Goal: Task Accomplishment & Management: Manage account settings

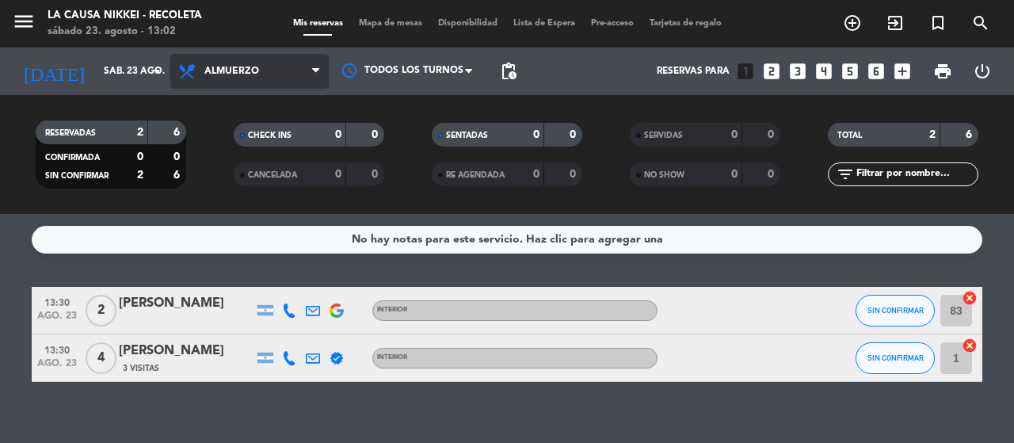
click at [323, 79] on span "Almuerzo" at bounding box center [249, 71] width 158 height 35
click at [254, 210] on div "menu La Causa Nikkei - Recoleta [DATE] 23. agosto - 13:02 Mis reservas Mapa de …" at bounding box center [507, 107] width 1014 height 214
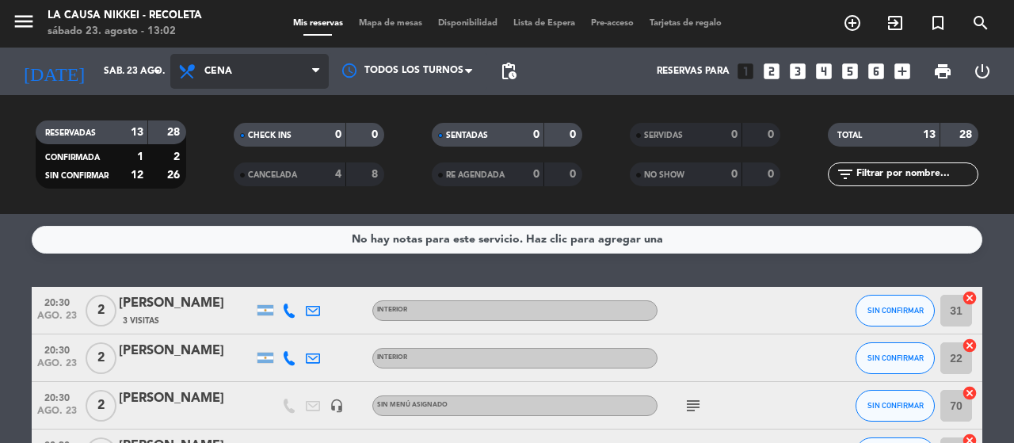
click at [315, 72] on icon at bounding box center [315, 71] width 7 height 13
click at [290, 173] on div "menu La Causa Nikkei - Recoleta [DATE] 23. agosto - 13:02 Mis reservas Mapa de …" at bounding box center [507, 107] width 1014 height 214
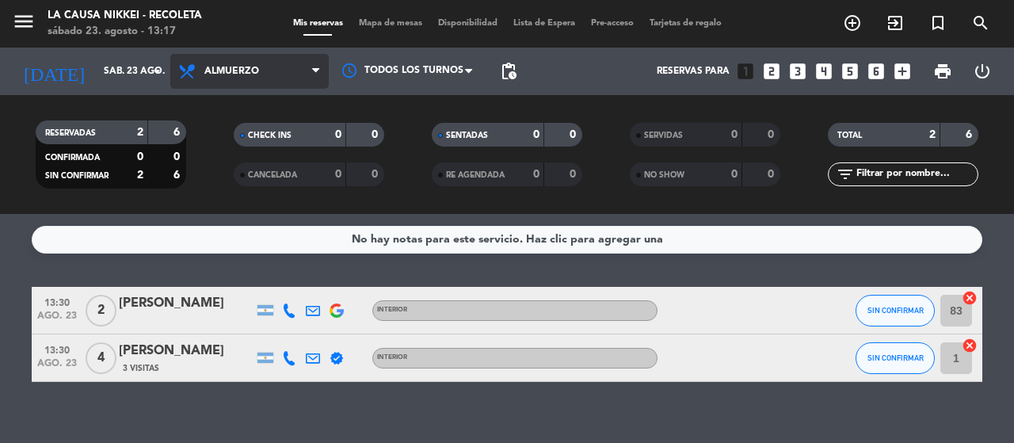
click at [191, 75] on icon at bounding box center [189, 71] width 23 height 19
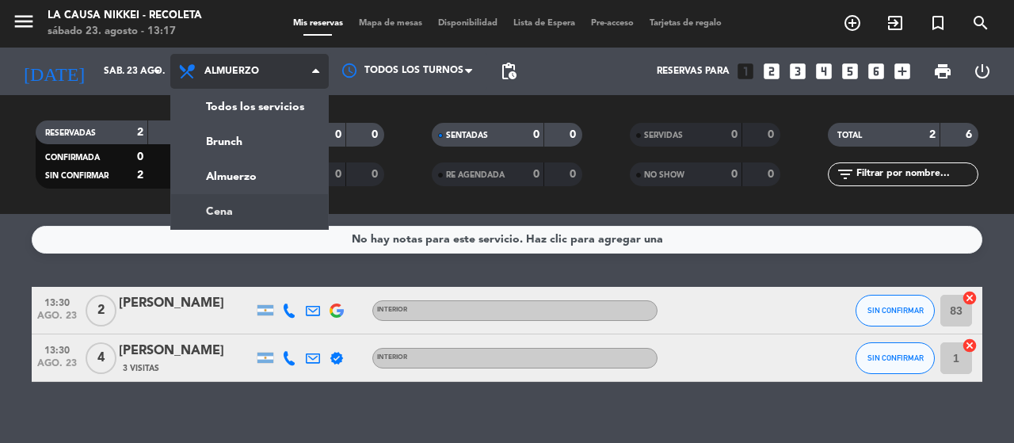
click at [195, 219] on ng-component "menu La Causa Nikkei - Recoleta [DATE] 23. agosto - 13:17 Mis reservas Mapa de …" at bounding box center [507, 221] width 1014 height 443
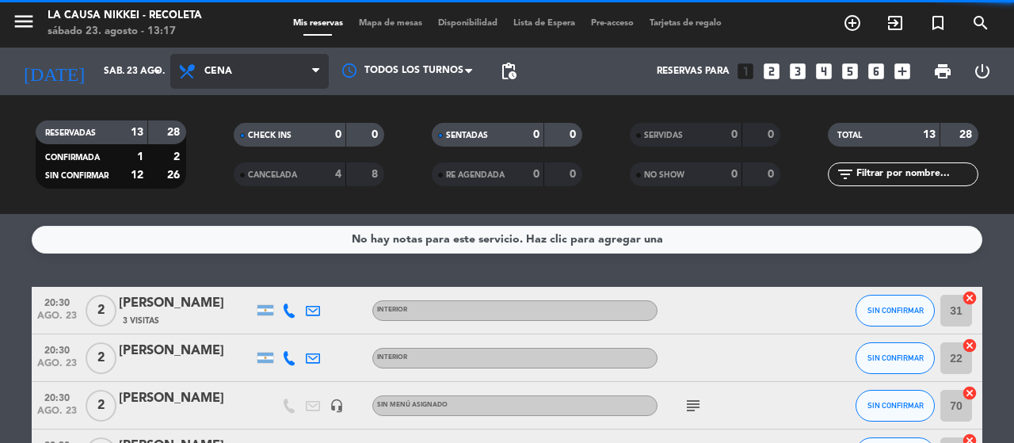
click at [273, 71] on span "Cena" at bounding box center [249, 71] width 158 height 35
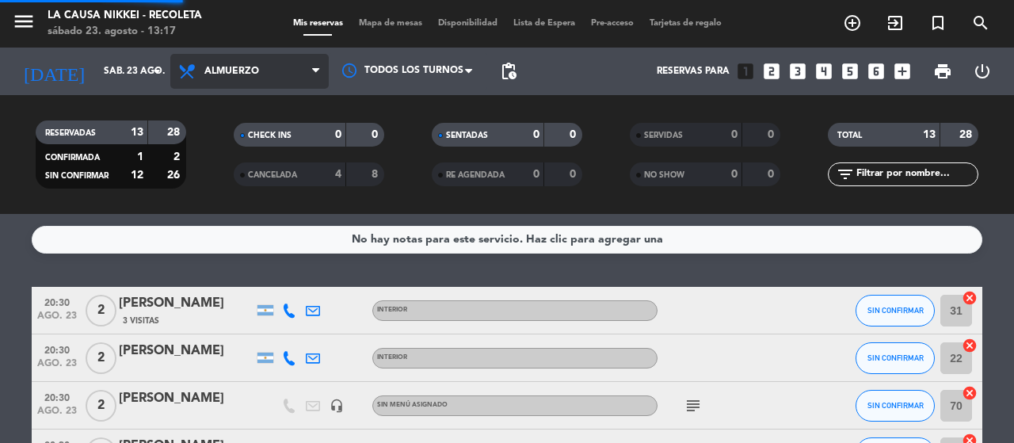
click at [287, 163] on div "menu La Causa Nikkei - Recoleta [DATE] 23. agosto - 13:17 Mis reservas Mapa de …" at bounding box center [507, 107] width 1014 height 214
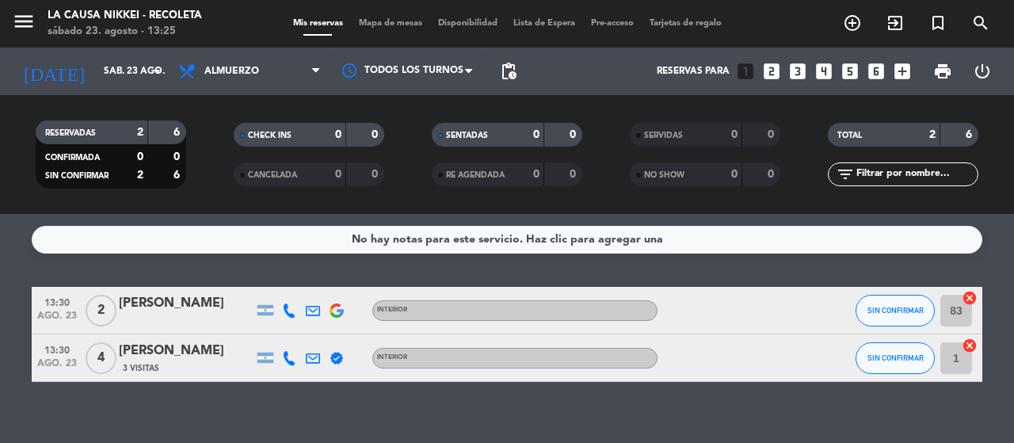
click at [680, 432] on div "No hay notas para este servicio. Haz clic para agregar una 13:30 [DATE] 2 [PERS…" at bounding box center [507, 328] width 1014 height 229
click at [903, 297] on button "SIN CONFIRMAR" at bounding box center [895, 311] width 79 height 32
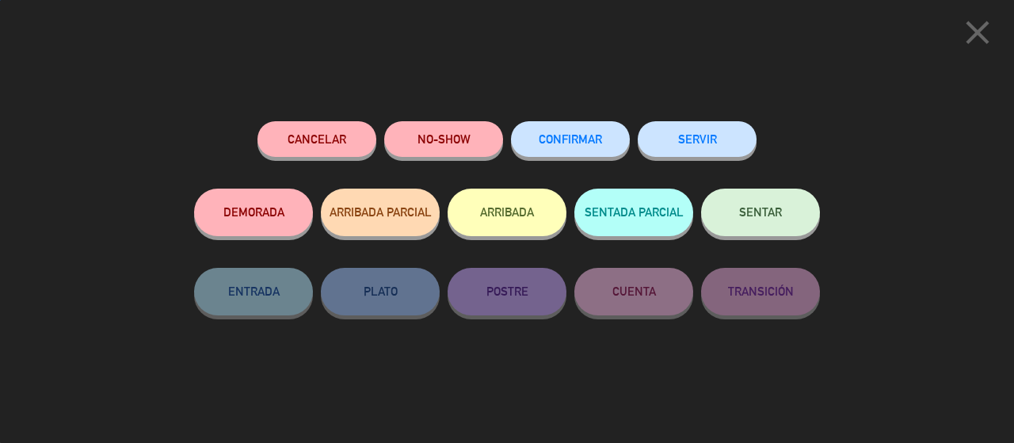
click at [770, 220] on button "SENTAR" at bounding box center [760, 213] width 119 height 48
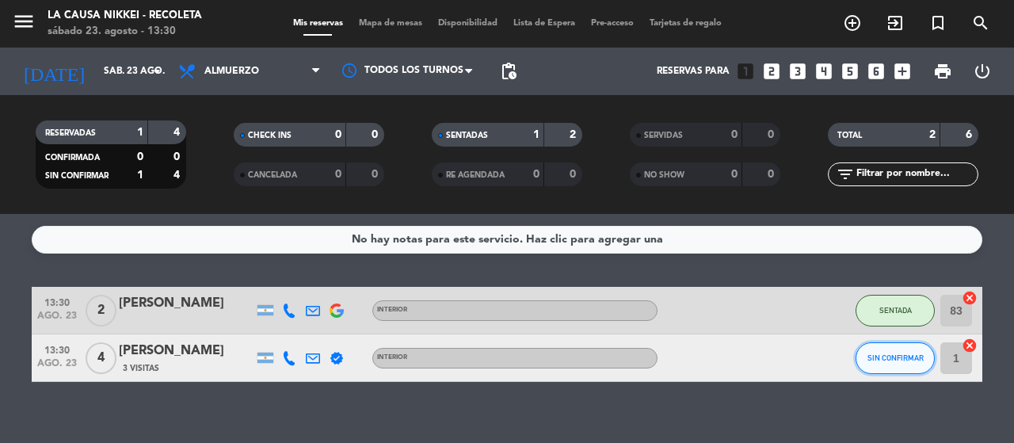
click at [916, 353] on span "SIN CONFIRMAR" at bounding box center [896, 357] width 56 height 9
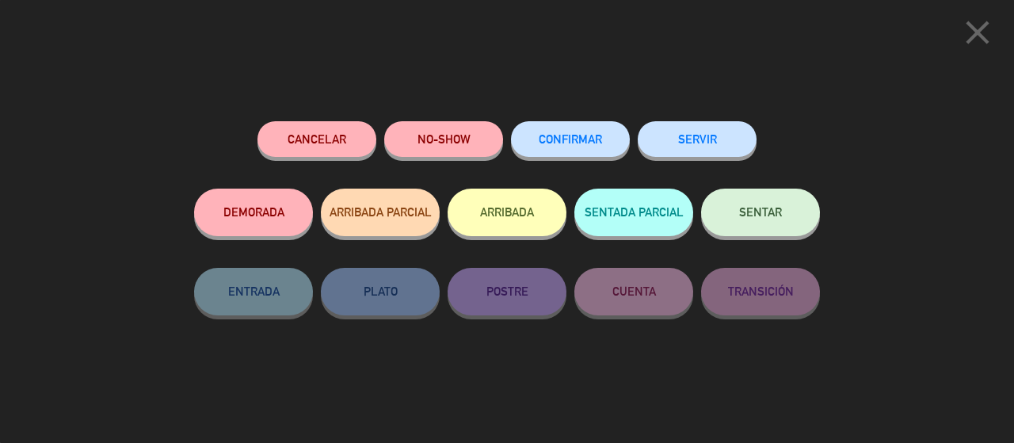
click at [728, 199] on button "SENTAR" at bounding box center [760, 213] width 119 height 48
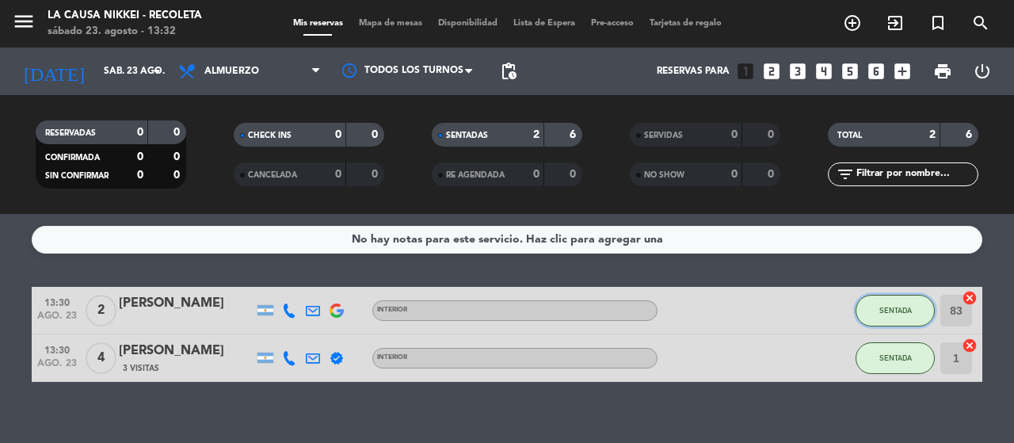
click at [865, 302] on button "SENTADA" at bounding box center [895, 311] width 79 height 32
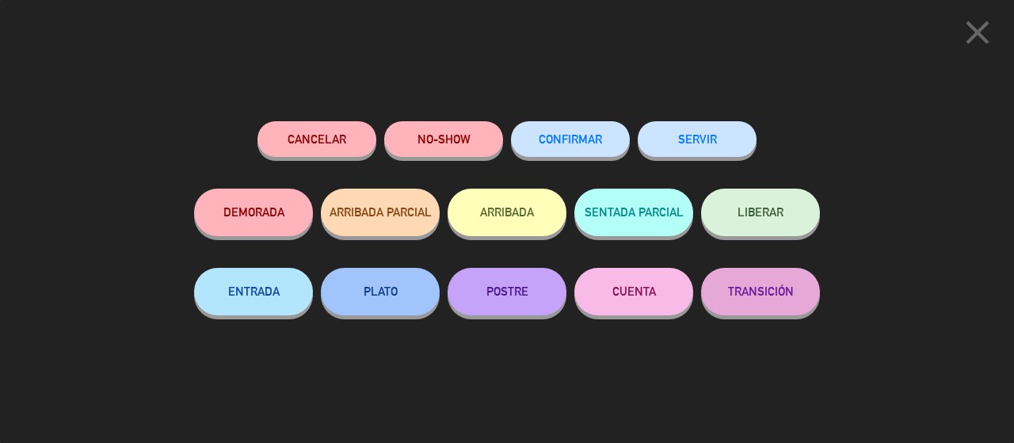
click at [685, 128] on button "SERVIR" at bounding box center [697, 139] width 119 height 36
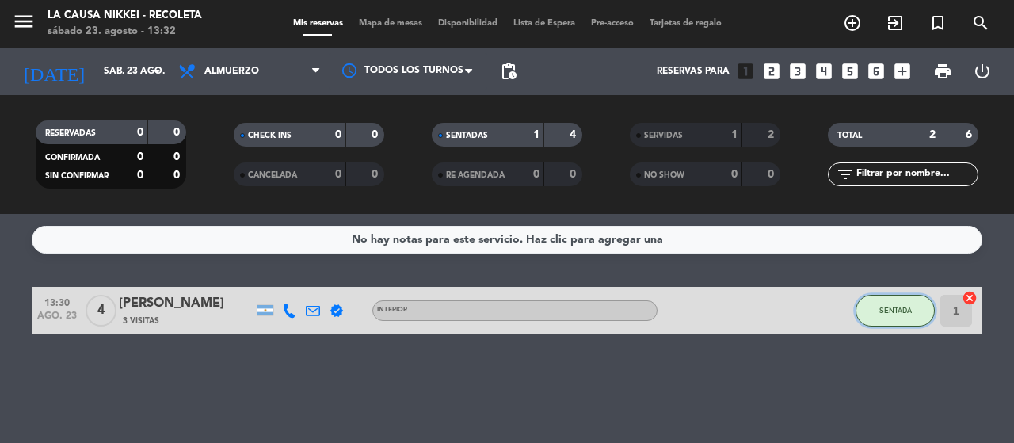
click at [880, 304] on button "SENTADA" at bounding box center [895, 311] width 79 height 32
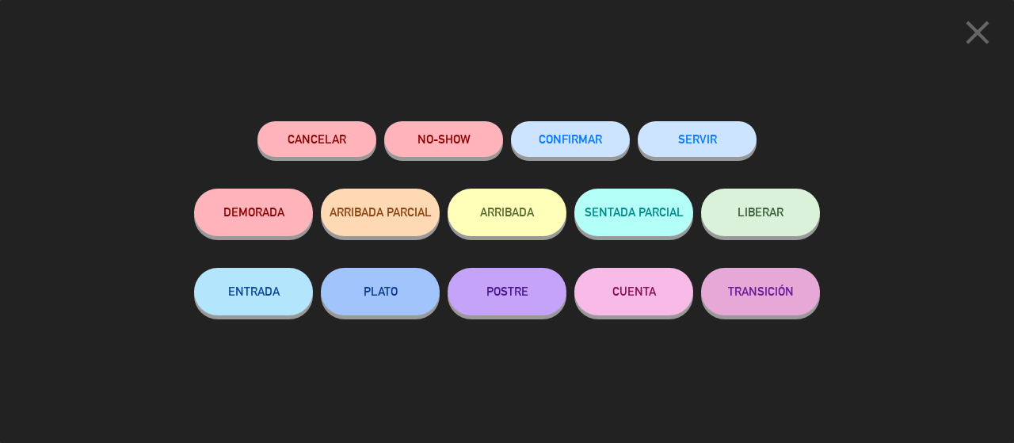
click at [719, 135] on button "SERVIR" at bounding box center [697, 139] width 119 height 36
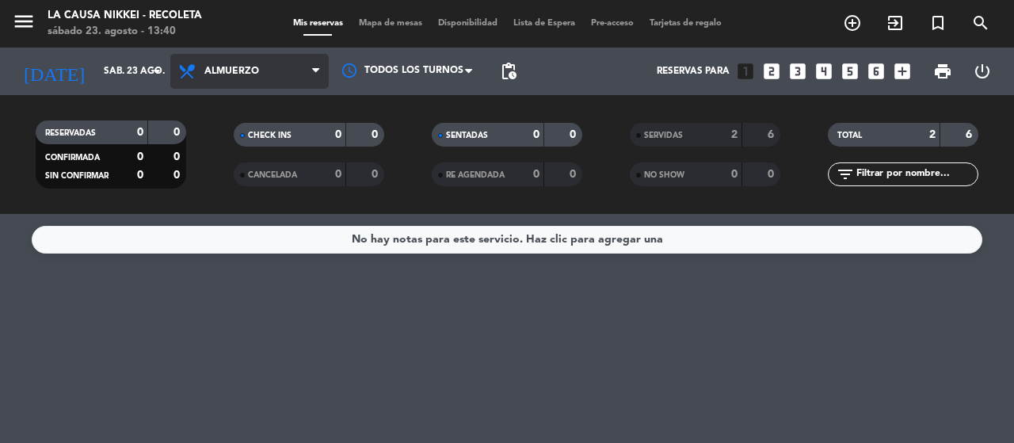
click at [280, 63] on span "Almuerzo" at bounding box center [249, 71] width 158 height 35
click at [258, 204] on div "menu La Causa Nikkei - Recoleta [DATE] 23. agosto - 13:40 Mis reservas Mapa de …" at bounding box center [507, 107] width 1014 height 214
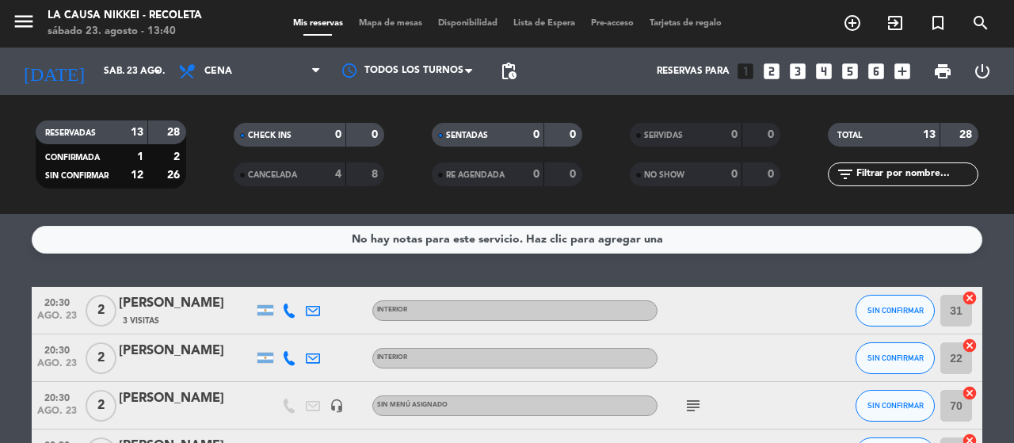
scroll to position [79, 0]
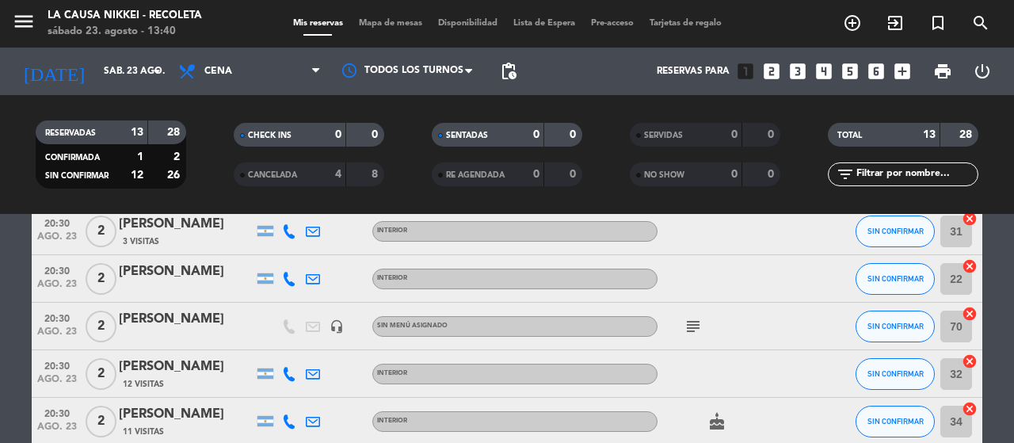
drag, startPoint x: 683, startPoint y: 327, endPoint x: 701, endPoint y: 329, distance: 17.5
click at [694, 329] on span "subject" at bounding box center [694, 326] width 24 height 19
click at [711, 330] on div "subject" at bounding box center [729, 326] width 143 height 47
click at [695, 323] on icon "subject" at bounding box center [693, 326] width 19 height 19
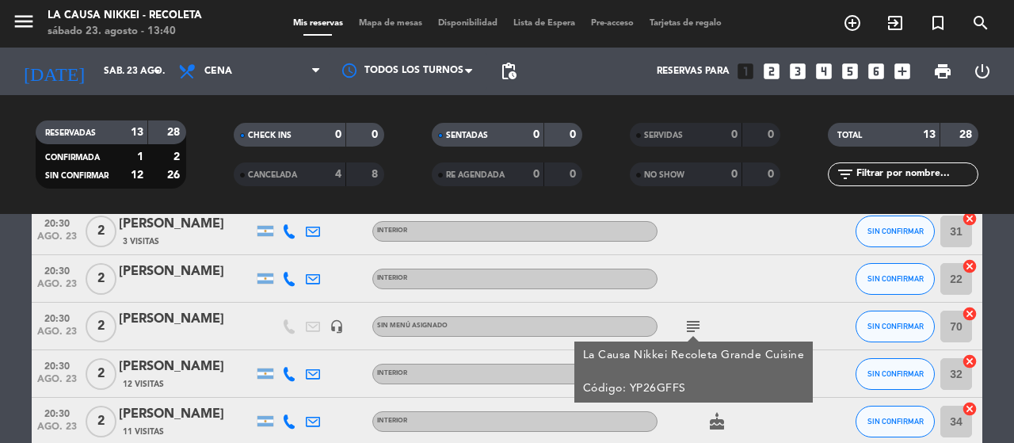
click at [695, 322] on icon "subject" at bounding box center [693, 326] width 19 height 19
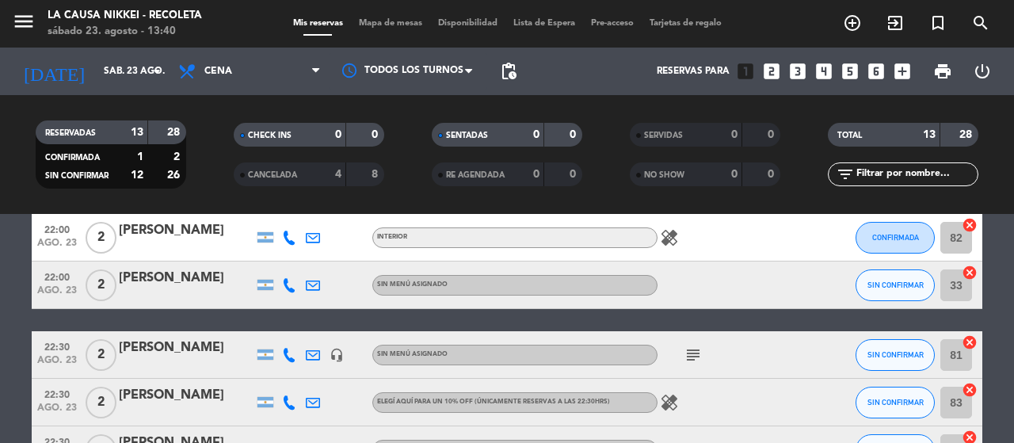
scroll to position [396, 0]
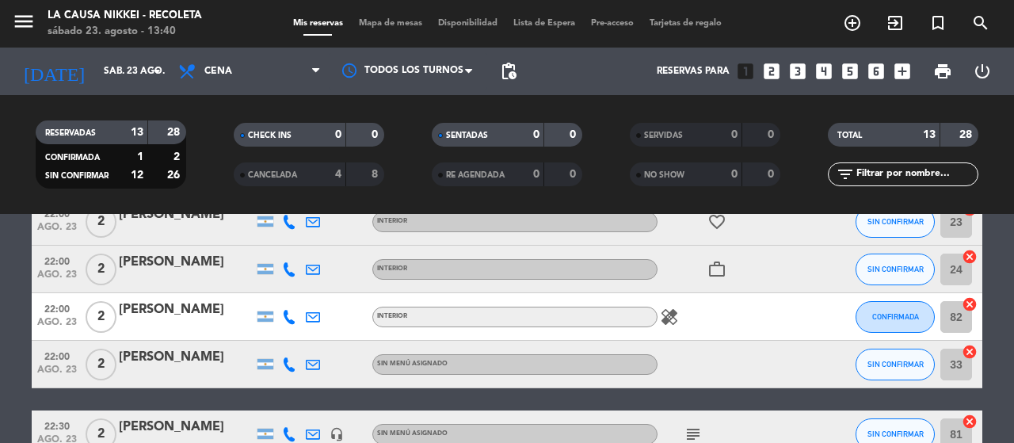
click at [661, 317] on icon "healing" at bounding box center [669, 316] width 19 height 19
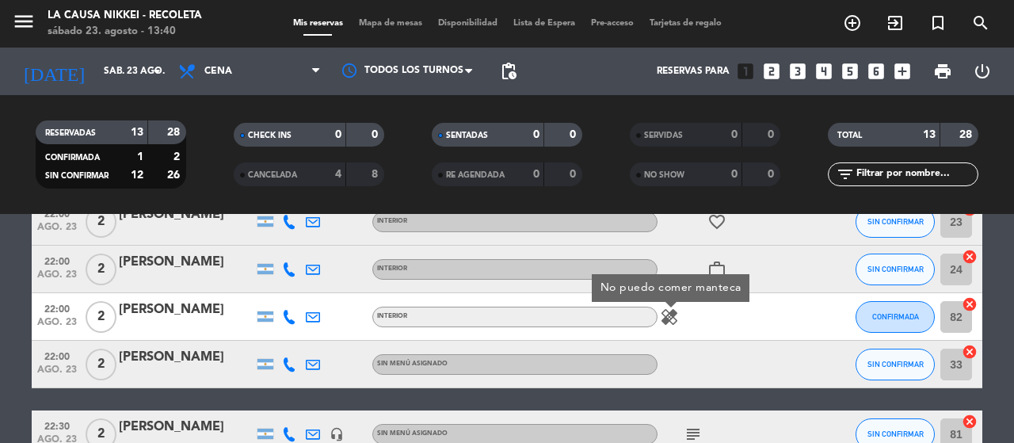
scroll to position [475, 0]
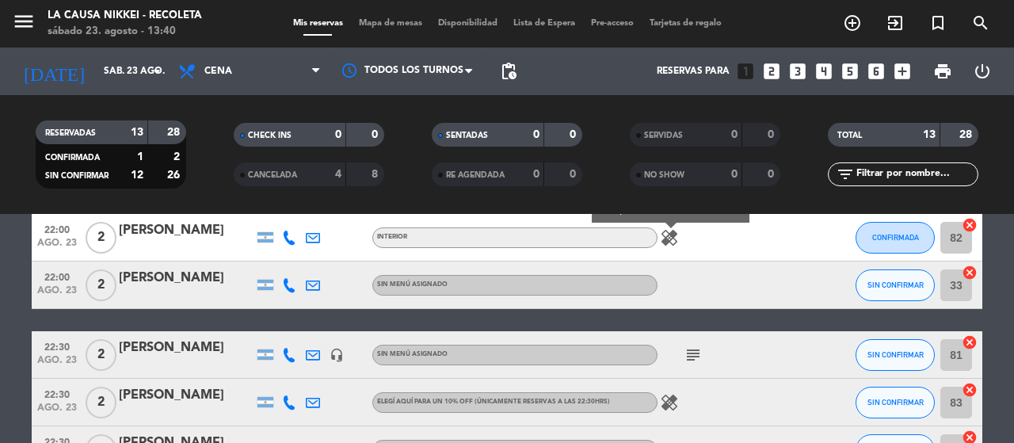
click at [679, 341] on div "subject" at bounding box center [729, 354] width 143 height 47
click at [688, 352] on icon "subject" at bounding box center [693, 355] width 19 height 19
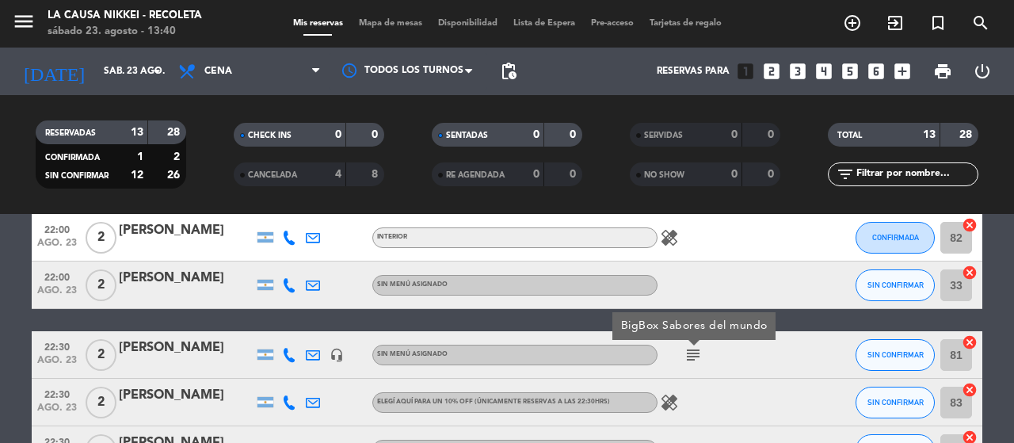
click at [688, 351] on icon "subject" at bounding box center [693, 355] width 19 height 19
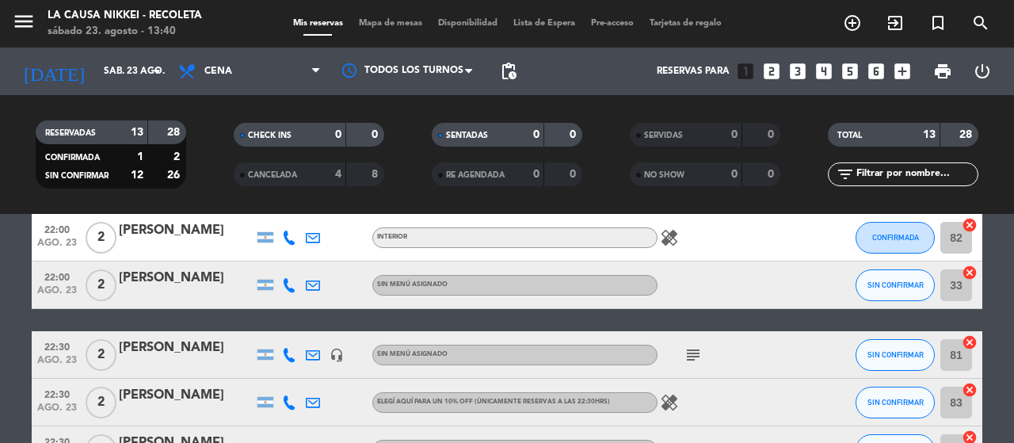
scroll to position [586, 0]
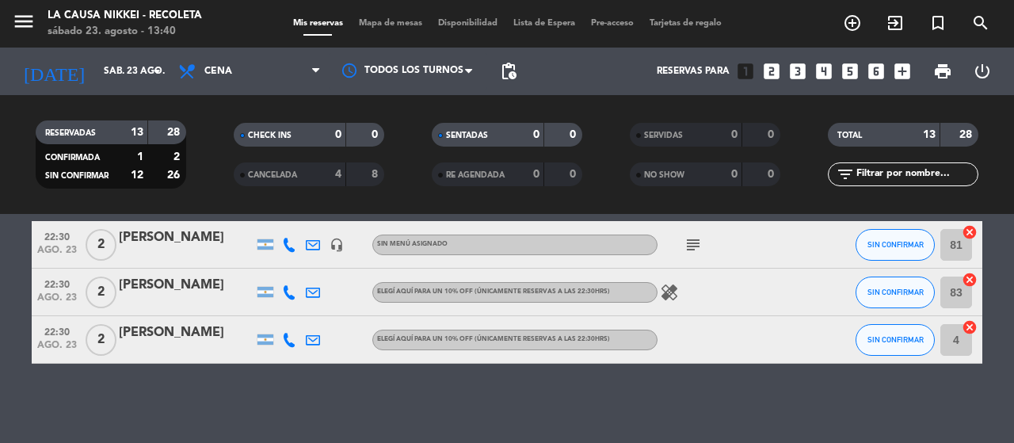
click at [668, 290] on icon "healing" at bounding box center [669, 292] width 19 height 19
click at [193, 68] on icon at bounding box center [189, 71] width 23 height 19
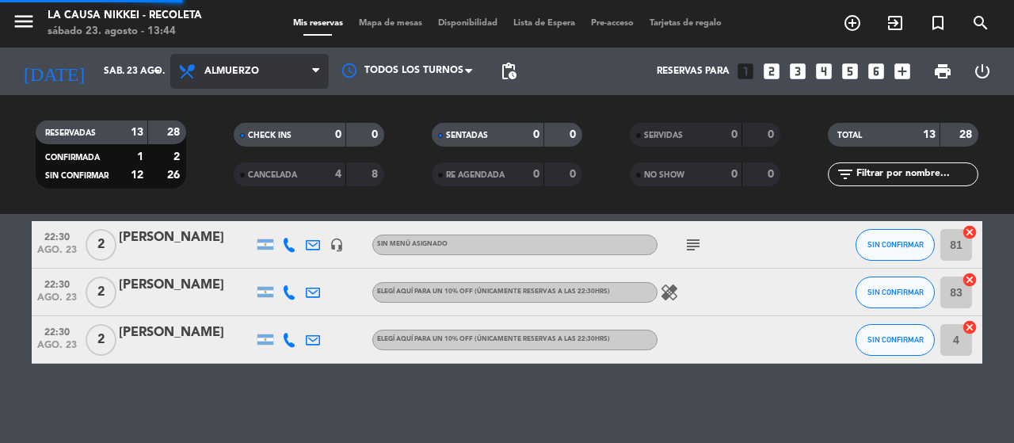
click at [221, 167] on div "menu La Causa Nikkei - Recoleta [DATE] 23. agosto - 13:44 Mis reservas Mapa de …" at bounding box center [507, 107] width 1014 height 214
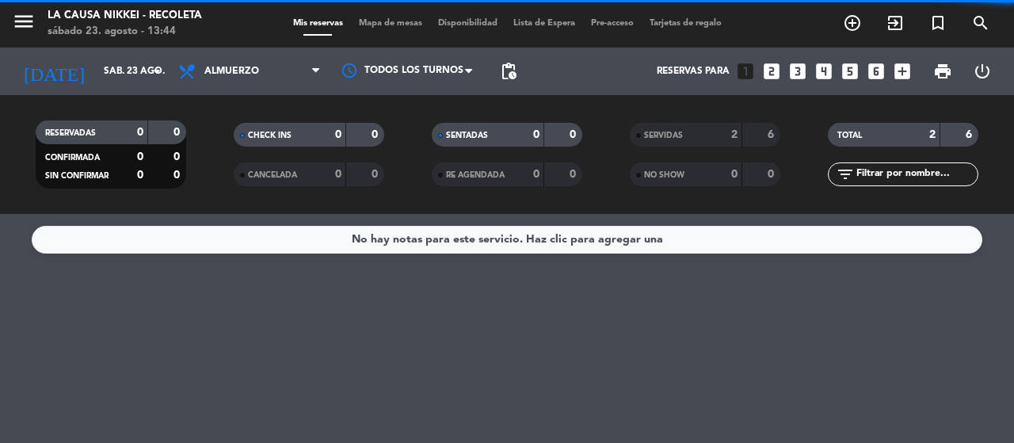
scroll to position [0, 0]
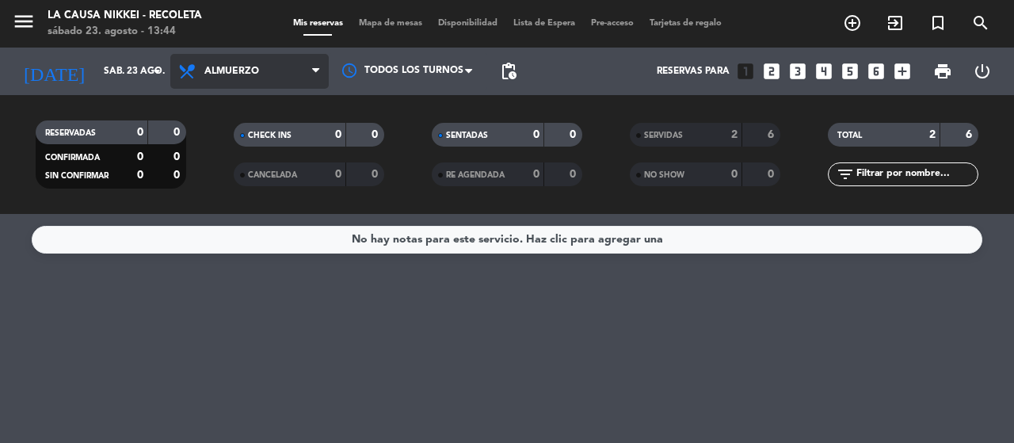
click at [258, 80] on span "Almuerzo" at bounding box center [249, 71] width 158 height 35
click at [245, 132] on div "menu La Causa Nikkei - Recoleta [DATE] 23. agosto - 13:44 Mis reservas Mapa de …" at bounding box center [507, 107] width 1014 height 214
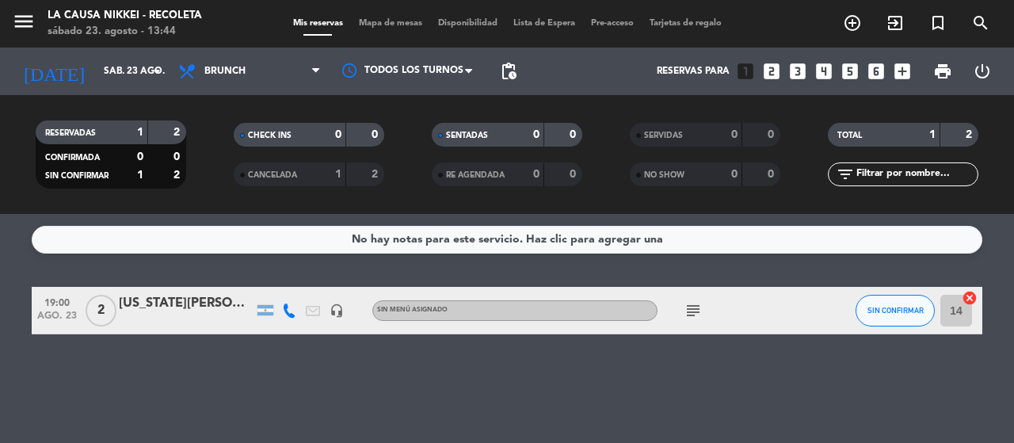
click at [685, 311] on icon "subject" at bounding box center [693, 310] width 19 height 19
